Goal: Task Accomplishment & Management: Use online tool/utility

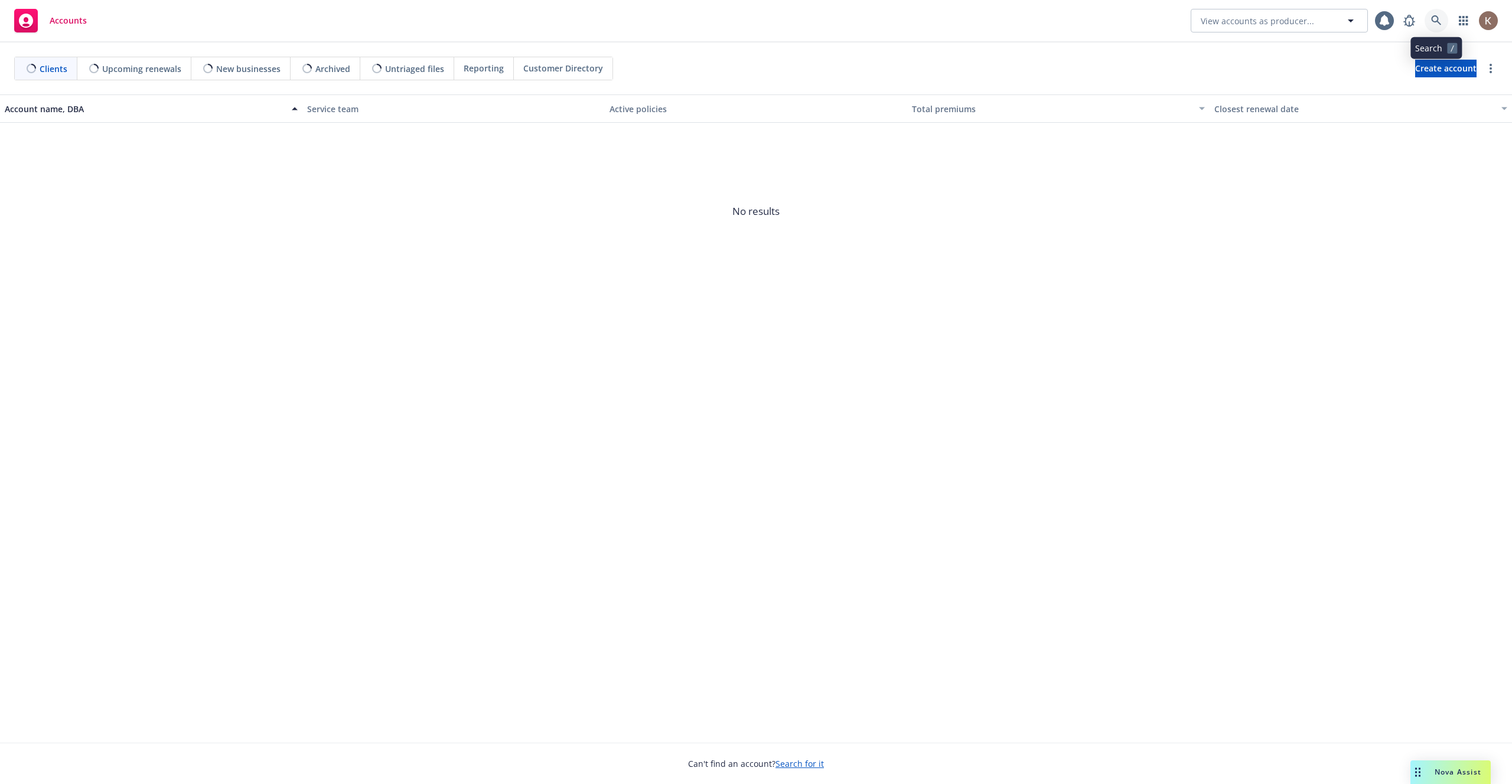
click at [1432, 22] on icon at bounding box center [1436, 21] width 11 height 11
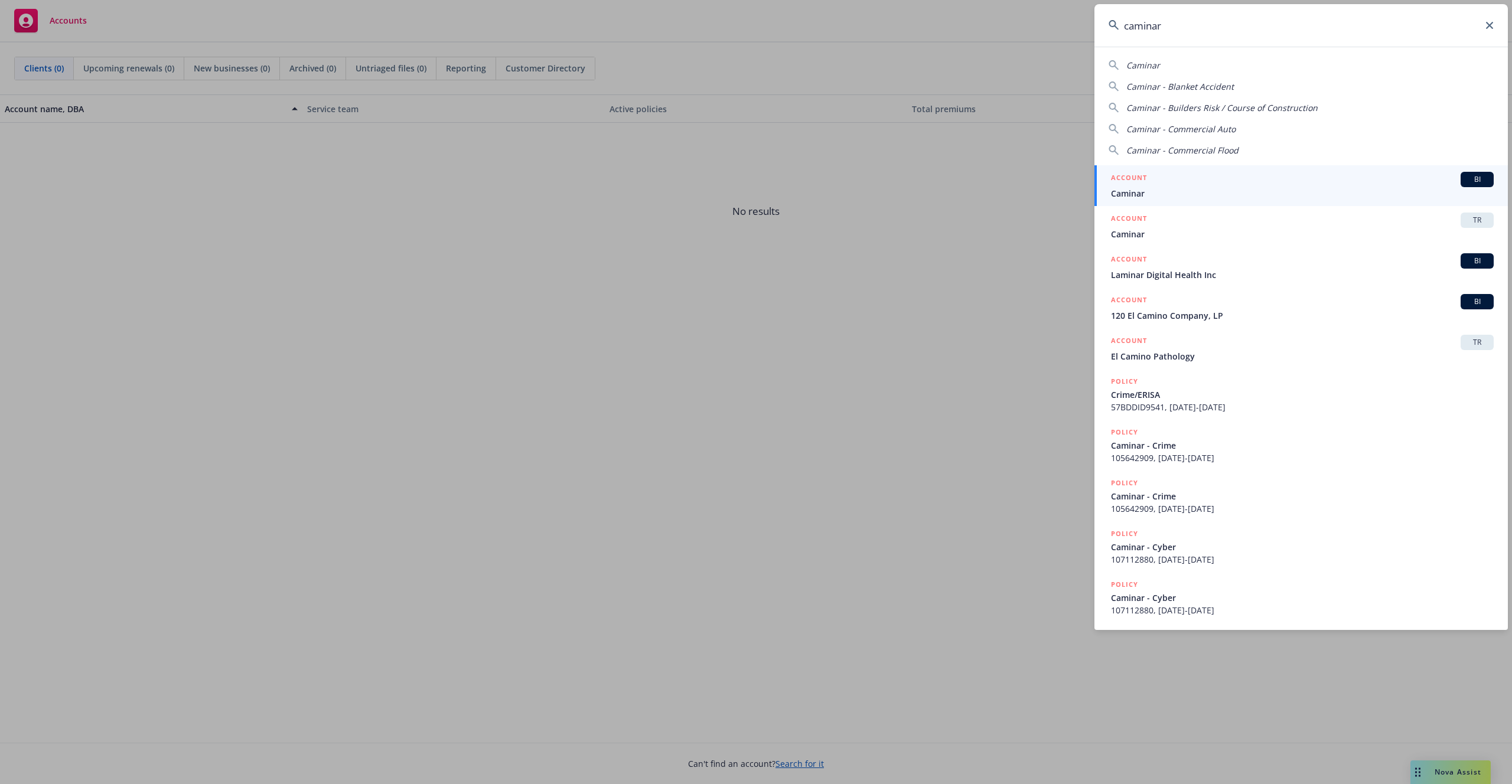
type input "caminar"
click at [1255, 176] on div "ACCOUNT BI" at bounding box center [1302, 179] width 382 height 16
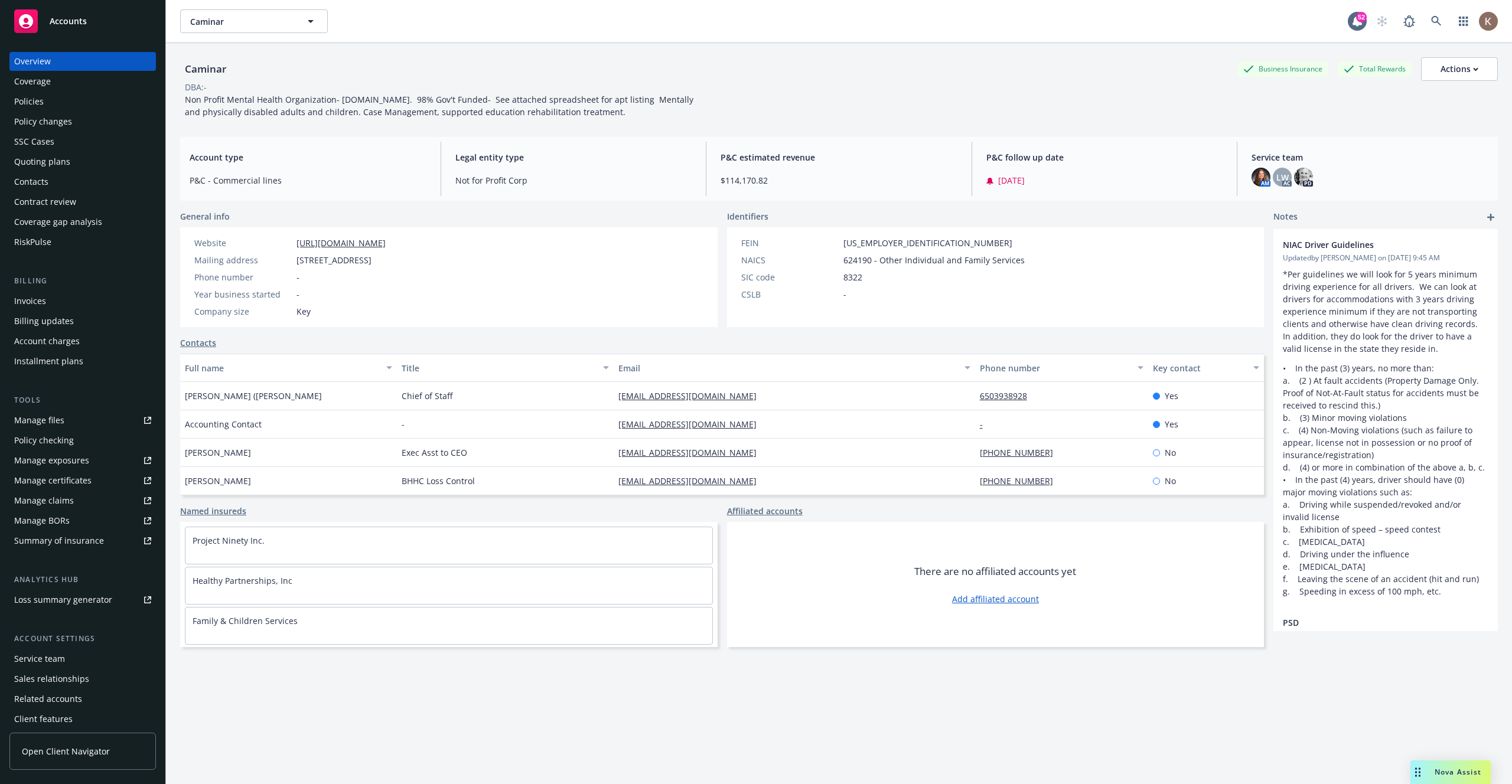
click at [47, 428] on div "Manage files" at bounding box center [39, 420] width 50 height 19
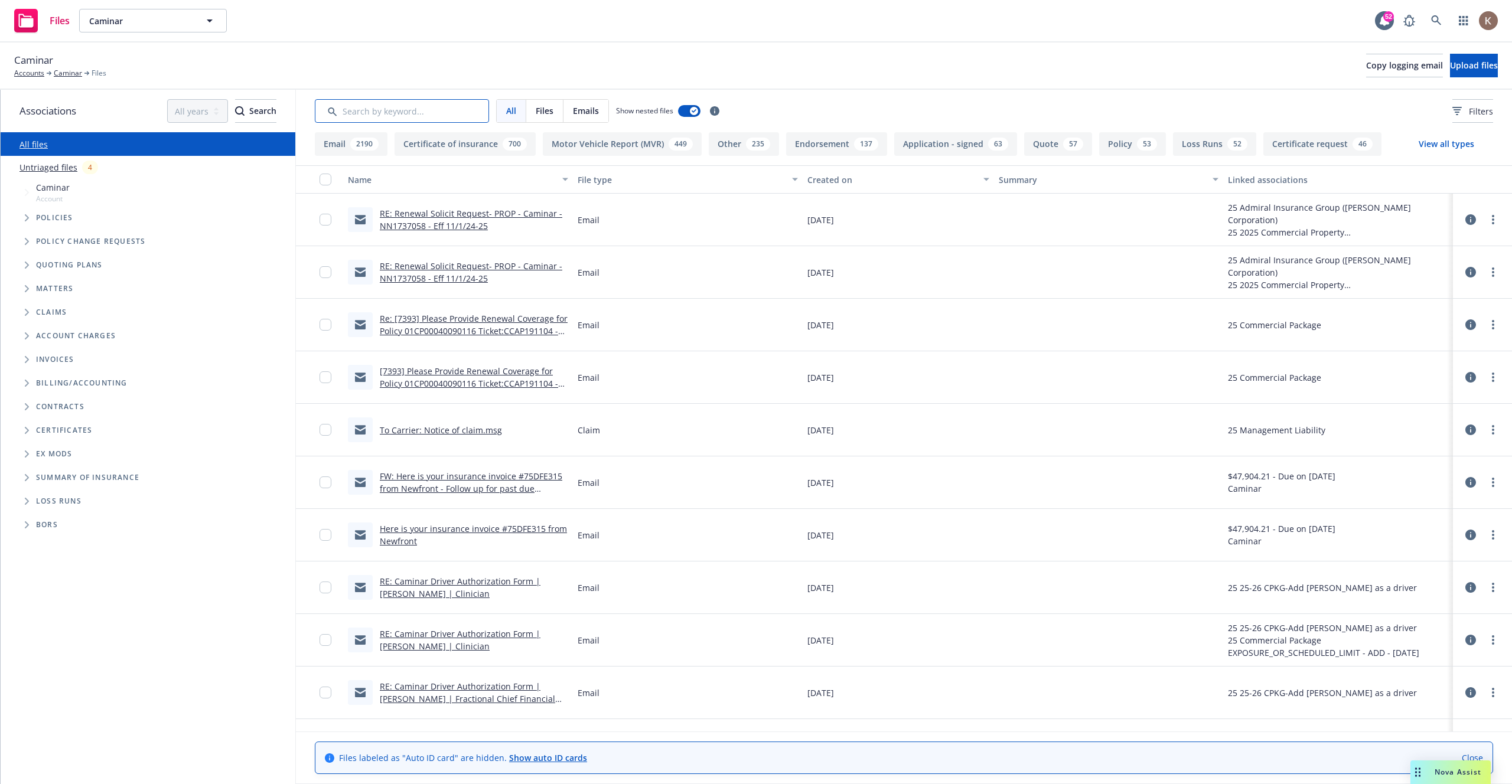
click at [372, 111] on input "Search by keyword..." at bounding box center [402, 111] width 174 height 24
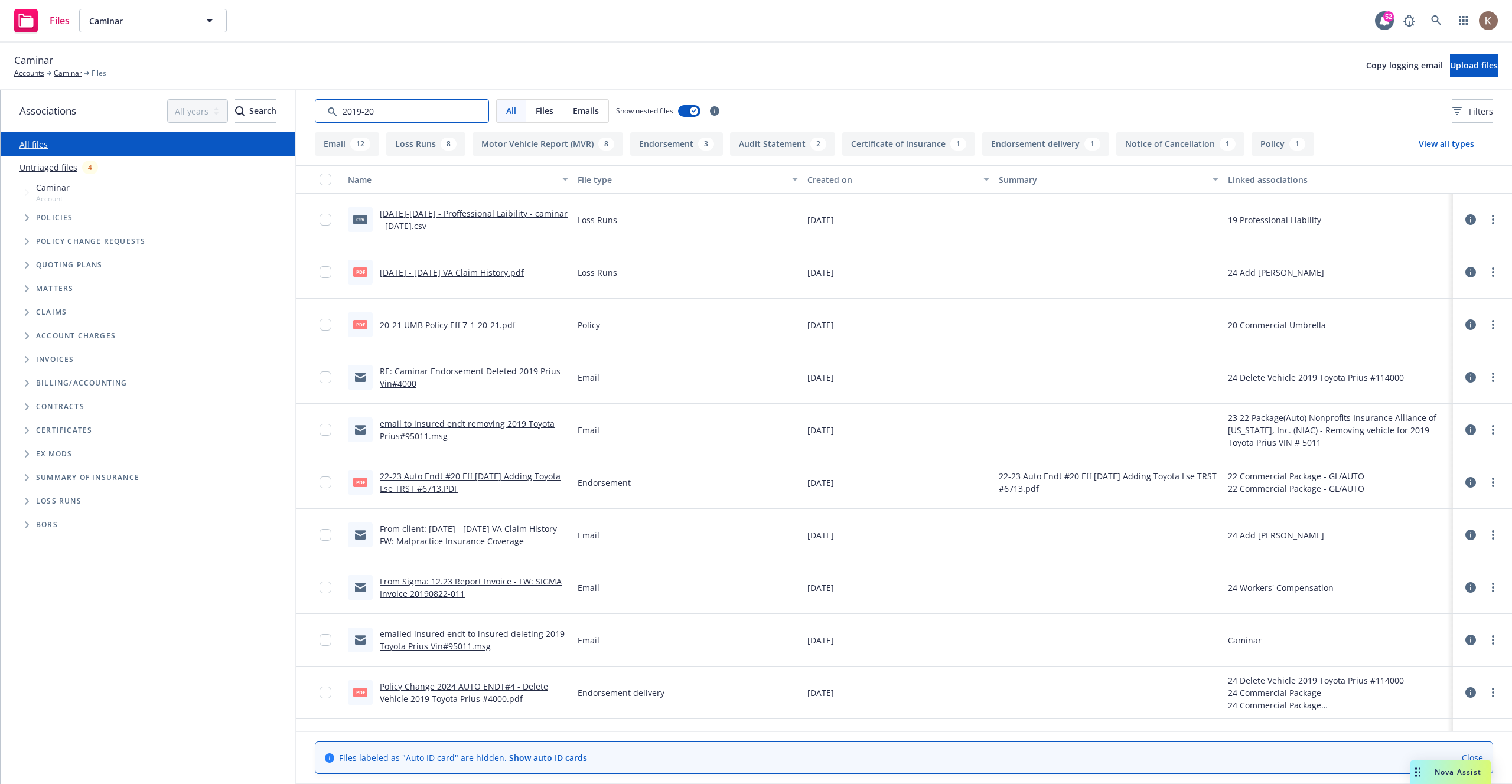
type input "2019-20"
